Goal: Task Accomplishment & Management: Manage account settings

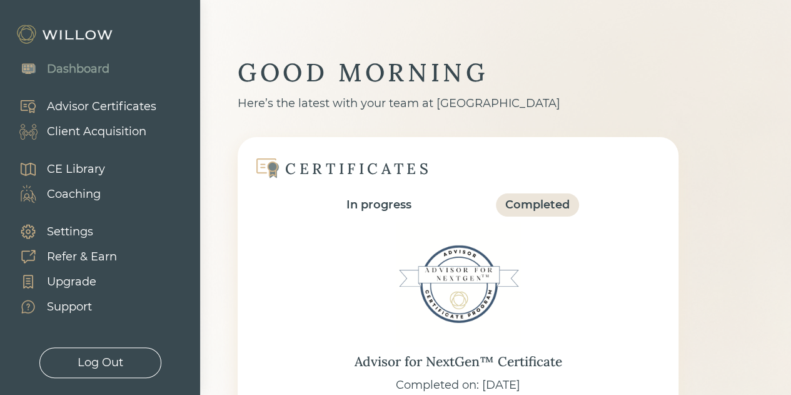
click at [98, 130] on div "Client Acquisition" at bounding box center [96, 131] width 99 height 17
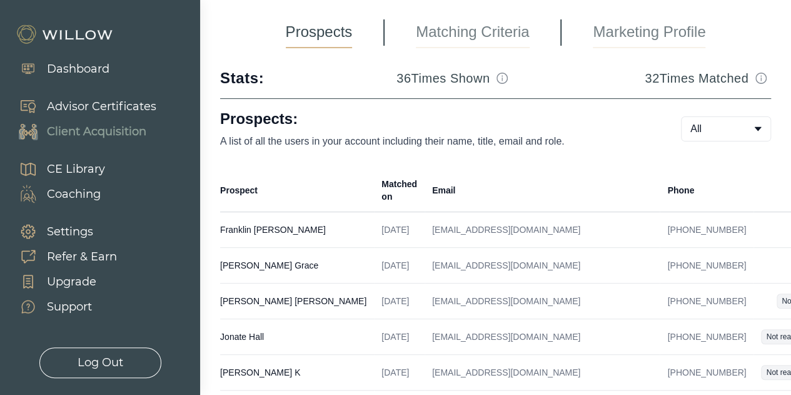
scroll to position [95, 0]
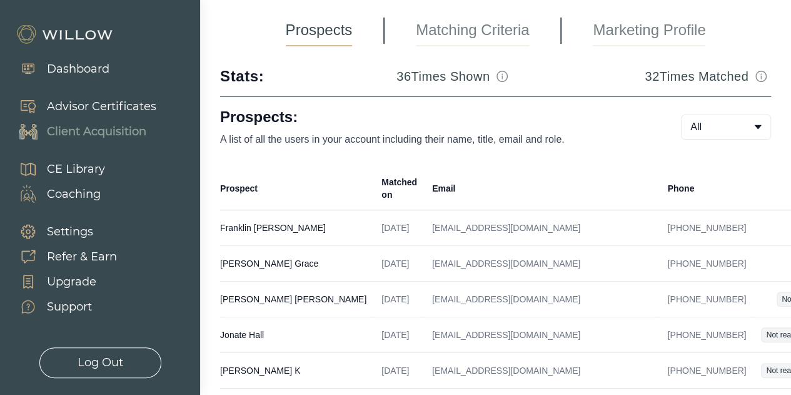
click at [285, 213] on td "[PERSON_NAME] Created on [DATE] Email [EMAIL_ADDRESS][DOMAIN_NAME] Phone [PHONE…" at bounding box center [297, 228] width 154 height 36
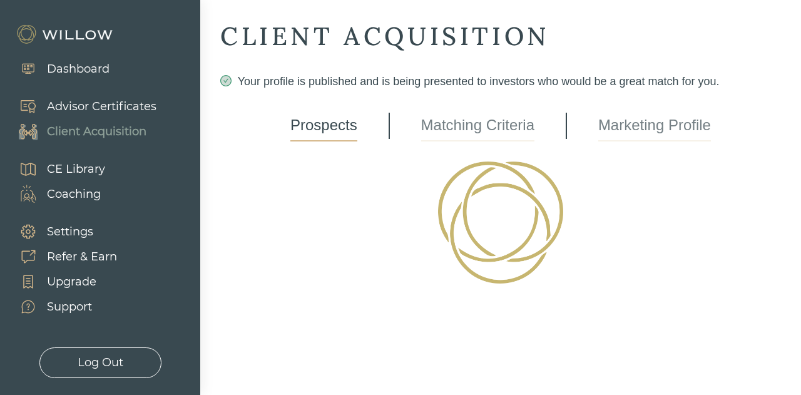
select select "3"
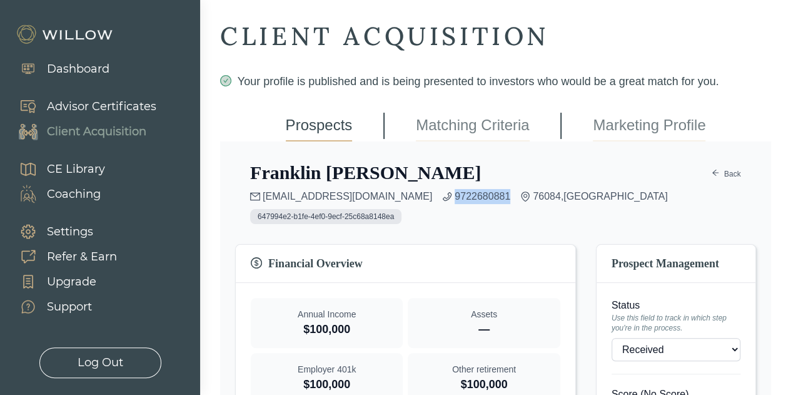
drag, startPoint x: 444, startPoint y: 197, endPoint x: 387, endPoint y: 200, distance: 57.0
click at [387, 200] on div "[EMAIL_ADDRESS][DOMAIN_NAME] 9722680881 76084 , [GEOGRAPHIC_DATA]" at bounding box center [459, 196] width 418 height 15
copy link "9722680881"
